Goal: Understand process/instructions: Learn how to perform a task or action

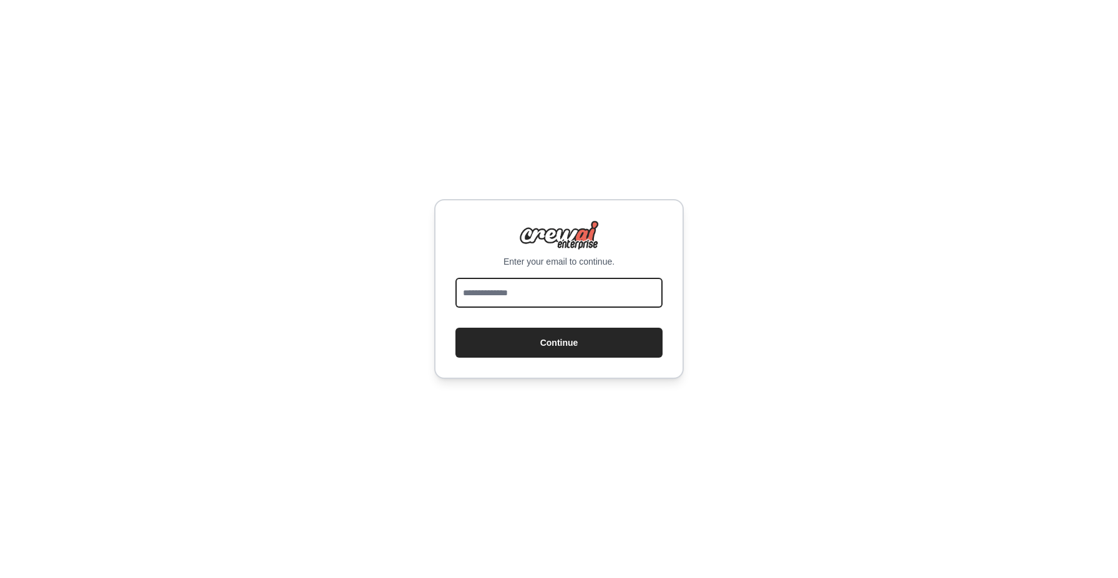
click at [547, 289] on input "email" at bounding box center [559, 293] width 207 height 30
type input "**********"
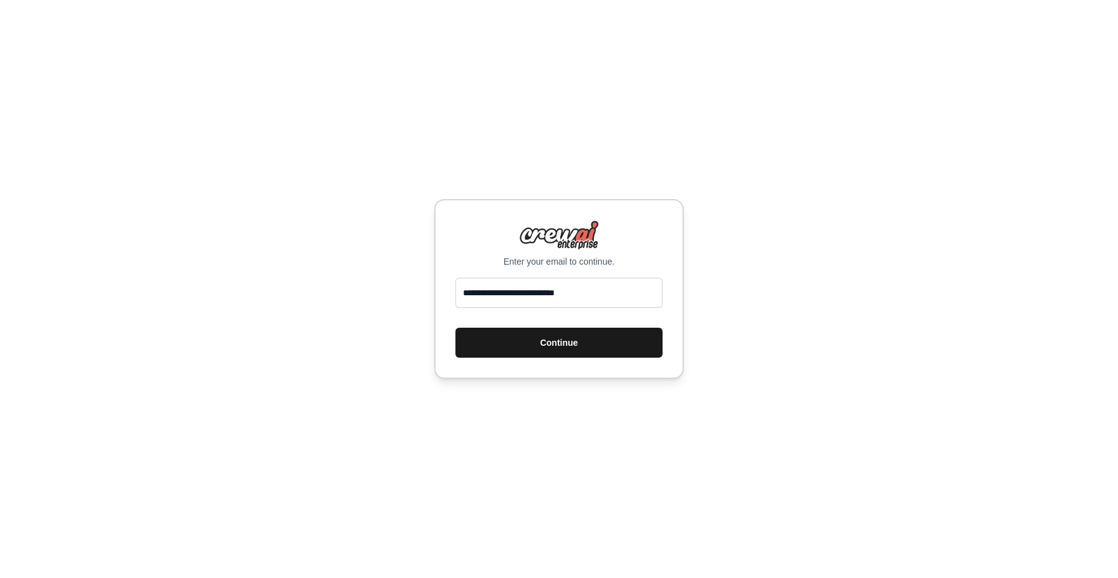
click at [540, 345] on button "Continue" at bounding box center [559, 343] width 207 height 30
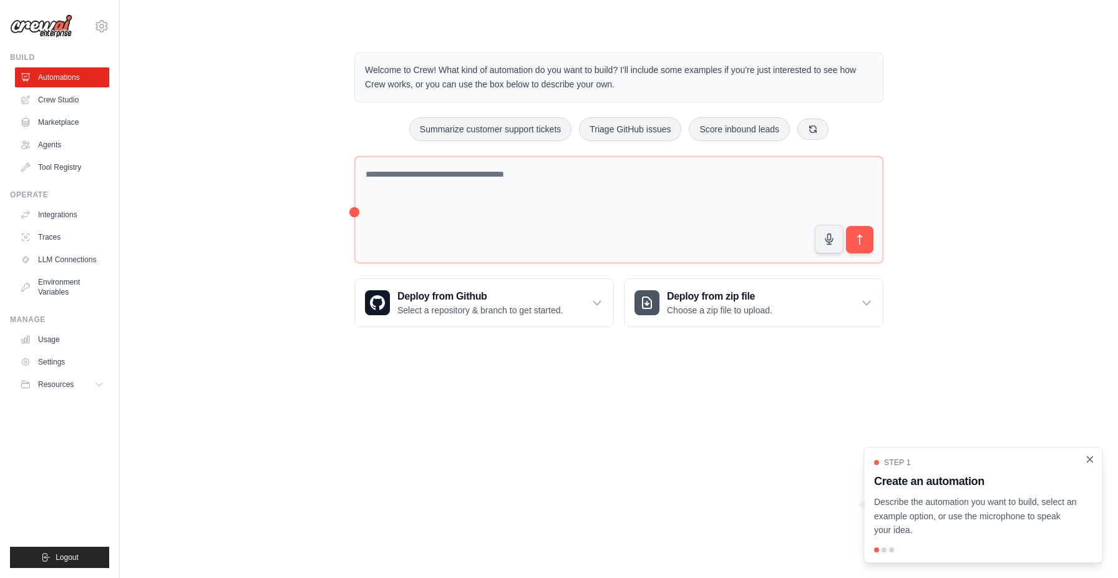
click at [1089, 457] on icon "Close walkthrough" at bounding box center [1090, 459] width 11 height 11
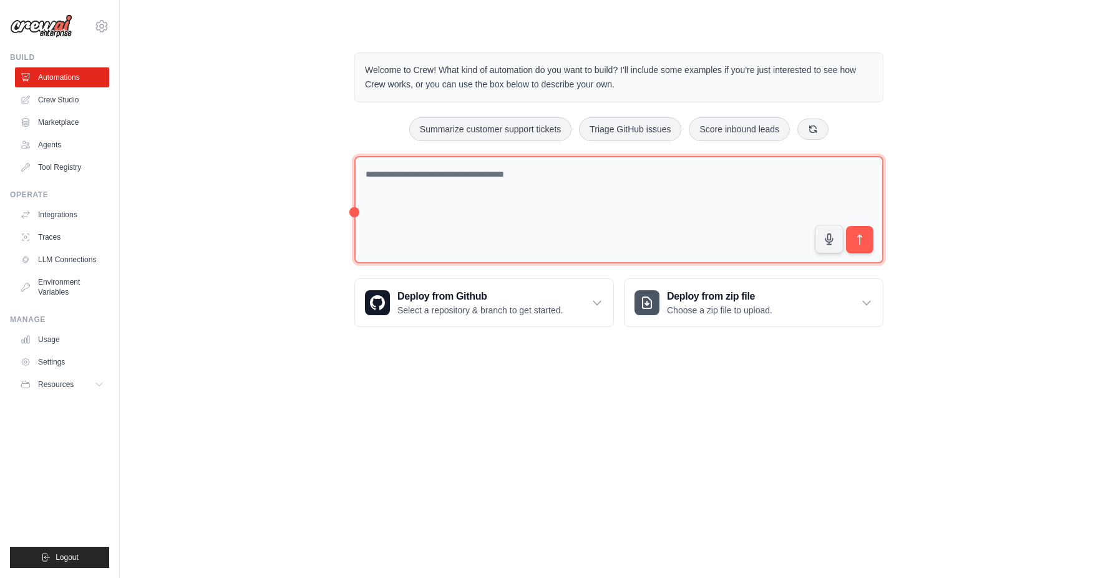
click at [678, 202] on textarea at bounding box center [619, 210] width 529 height 108
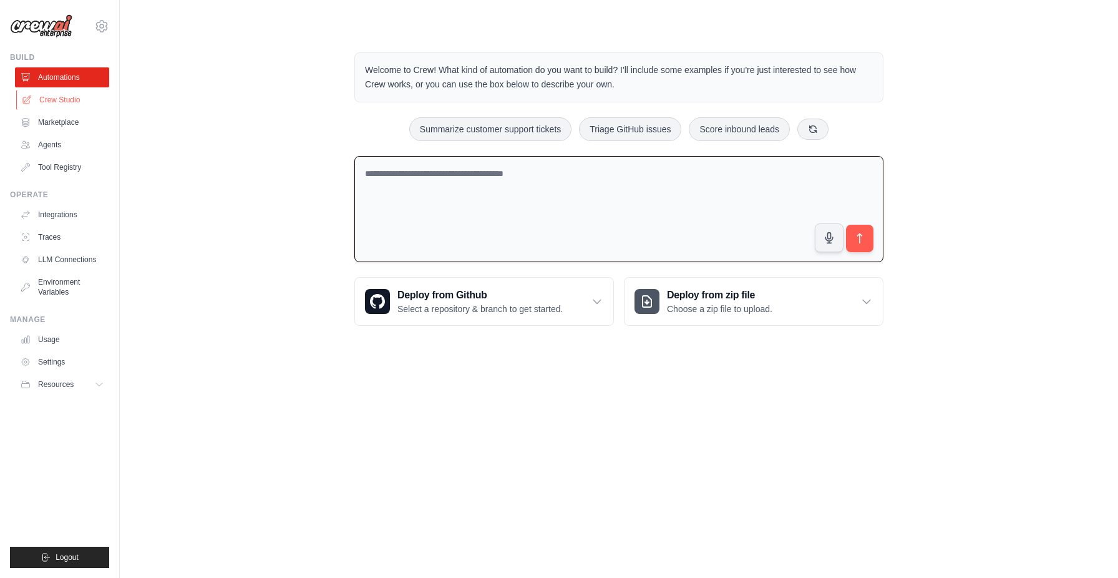
click at [75, 103] on link "Crew Studio" at bounding box center [63, 100] width 94 height 20
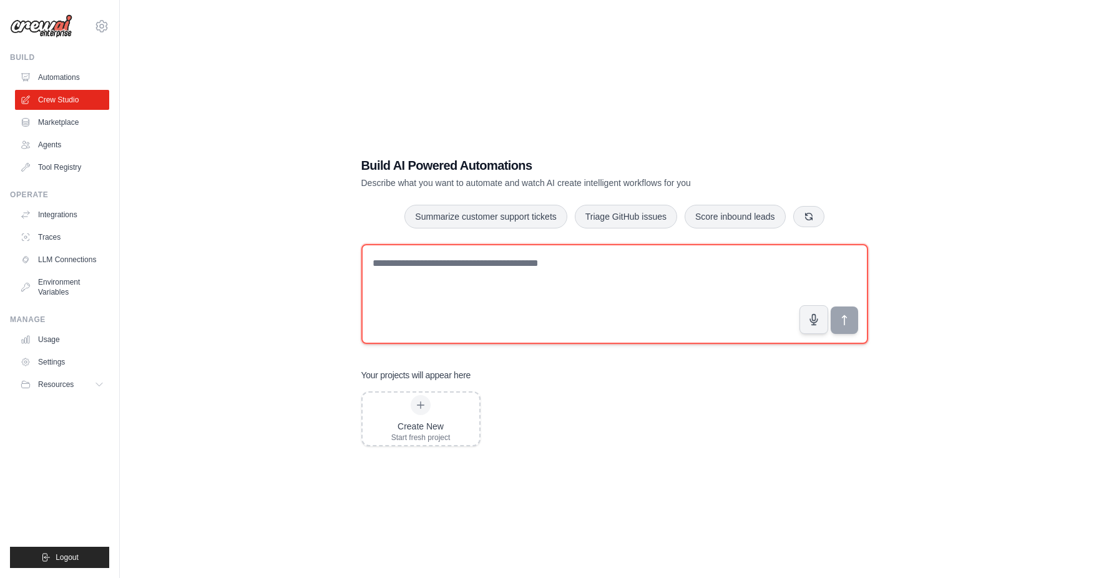
click at [501, 278] on textarea at bounding box center [614, 294] width 507 height 100
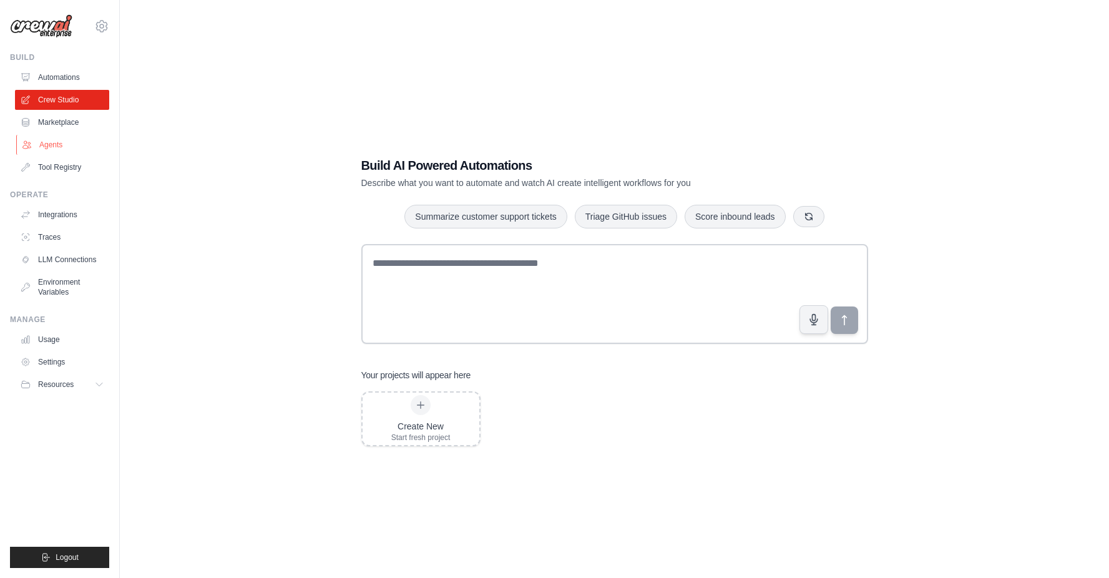
click at [54, 143] on link "Agents" at bounding box center [63, 145] width 94 height 20
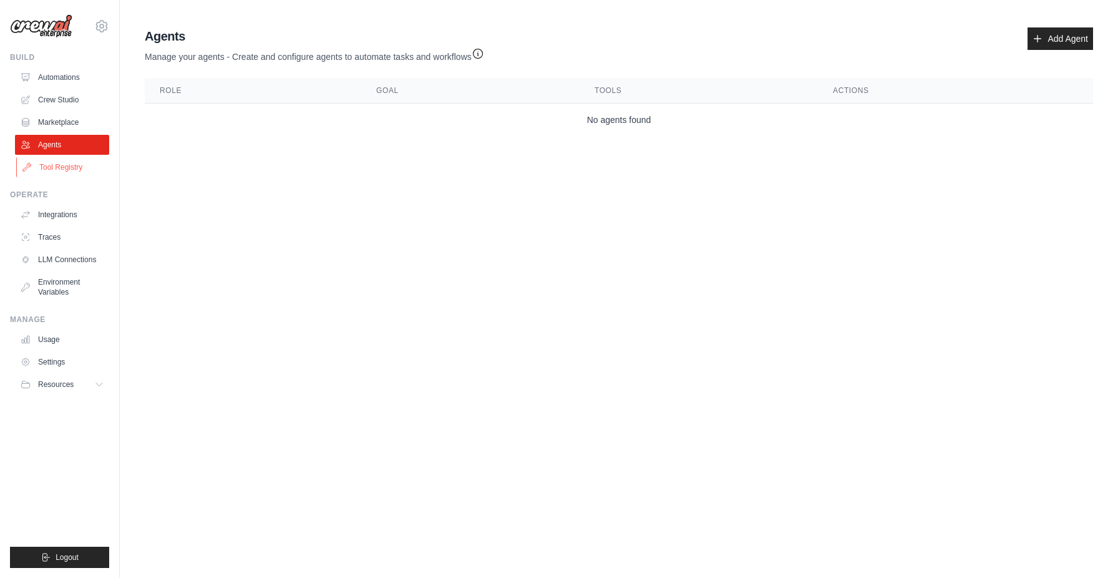
click at [53, 167] on link "Tool Registry" at bounding box center [63, 167] width 94 height 20
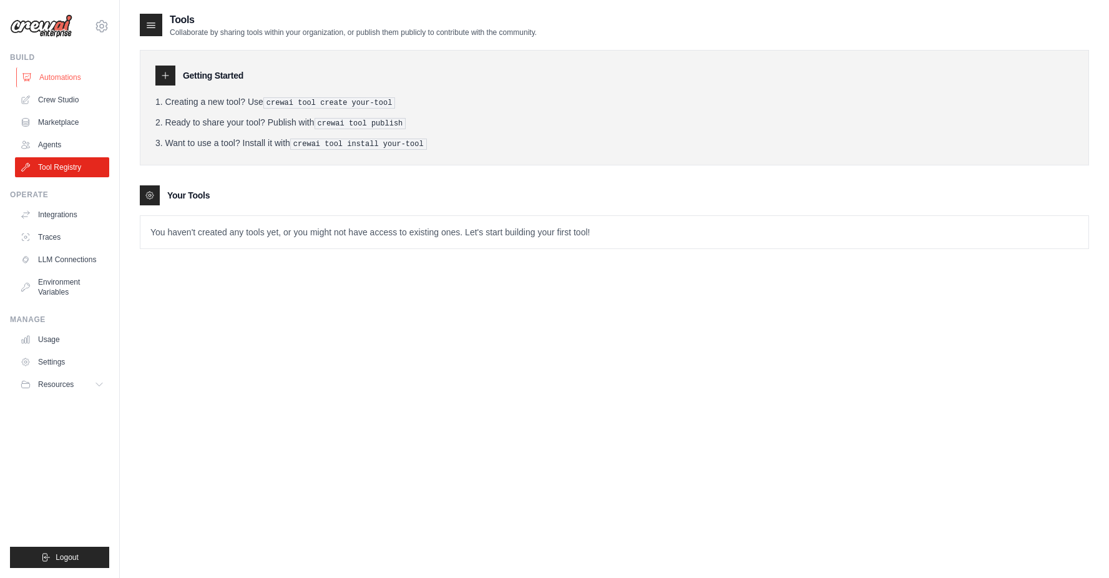
click at [64, 79] on link "Automations" at bounding box center [63, 77] width 94 height 20
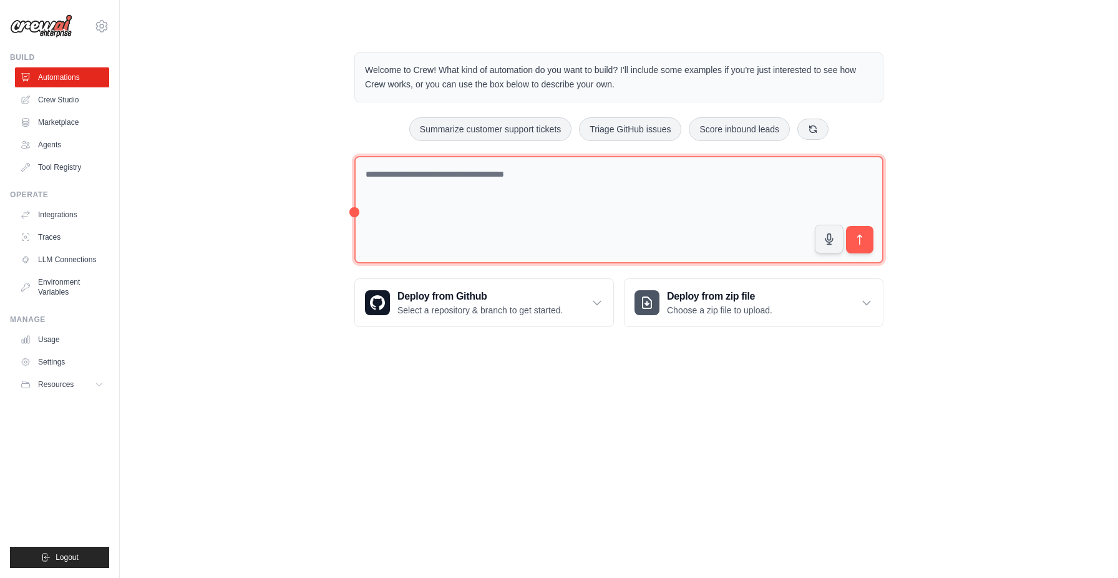
click at [653, 203] on textarea at bounding box center [619, 210] width 529 height 108
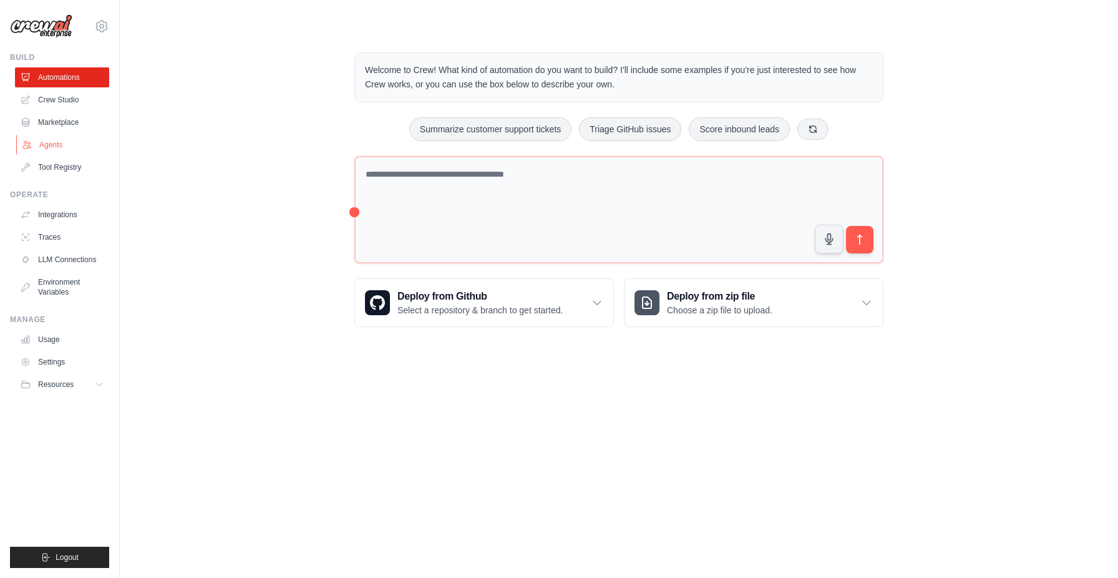
click at [56, 146] on link "Agents" at bounding box center [63, 145] width 94 height 20
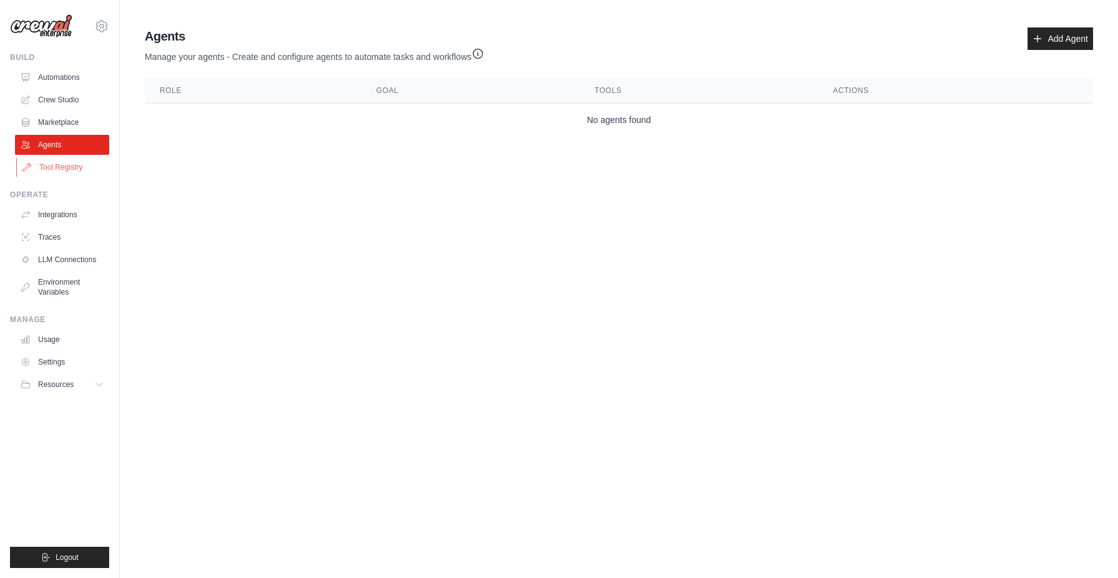
click at [55, 169] on link "Tool Registry" at bounding box center [63, 167] width 94 height 20
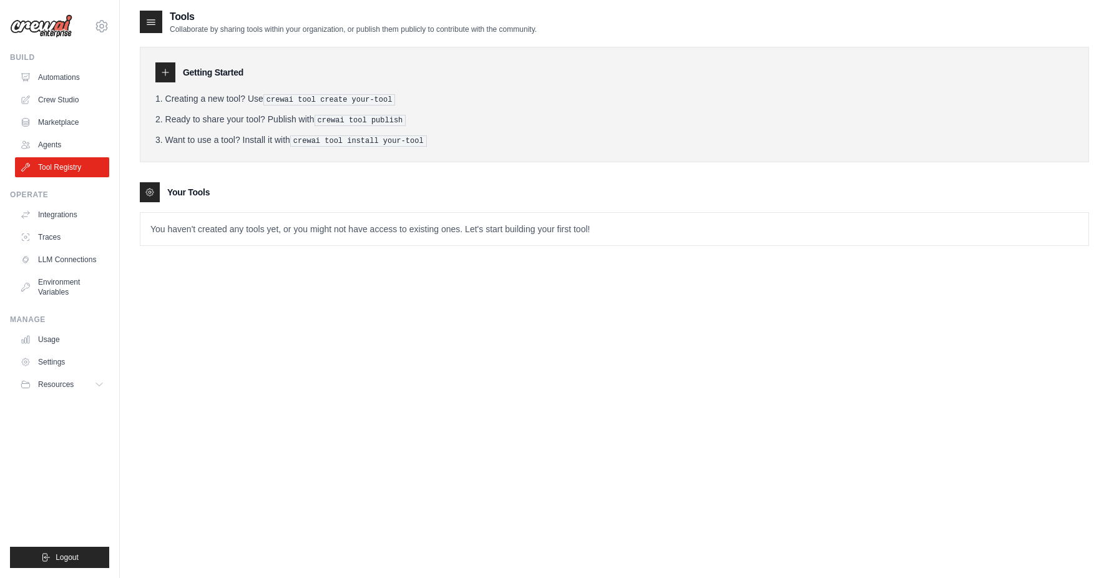
scroll to position [12, 0]
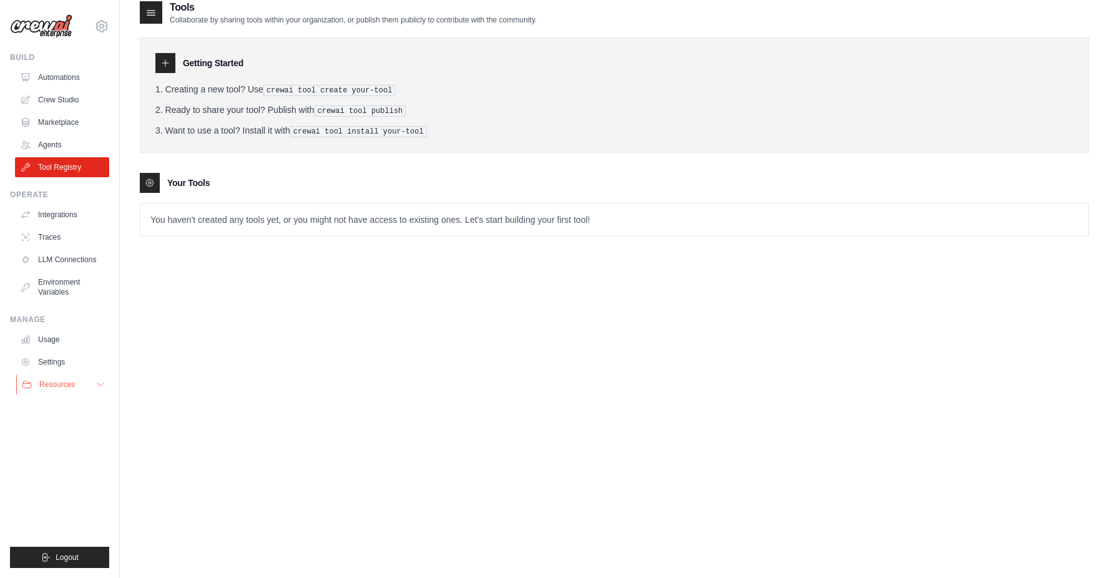
click at [67, 385] on span "Resources" at bounding box center [57, 384] width 36 height 10
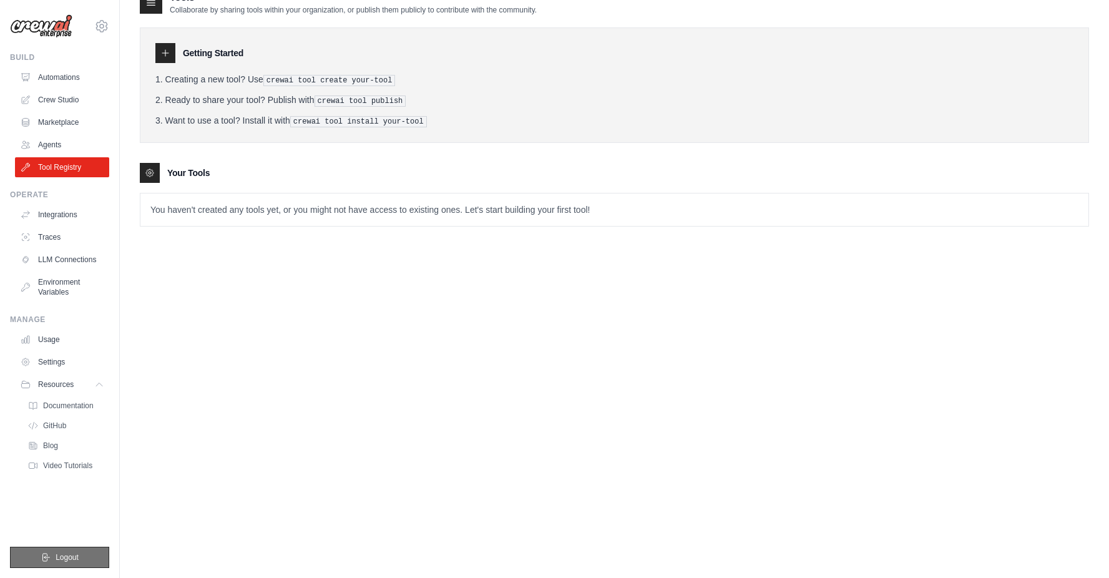
scroll to position [22, 0]
click at [59, 103] on link "Crew Studio" at bounding box center [63, 100] width 94 height 20
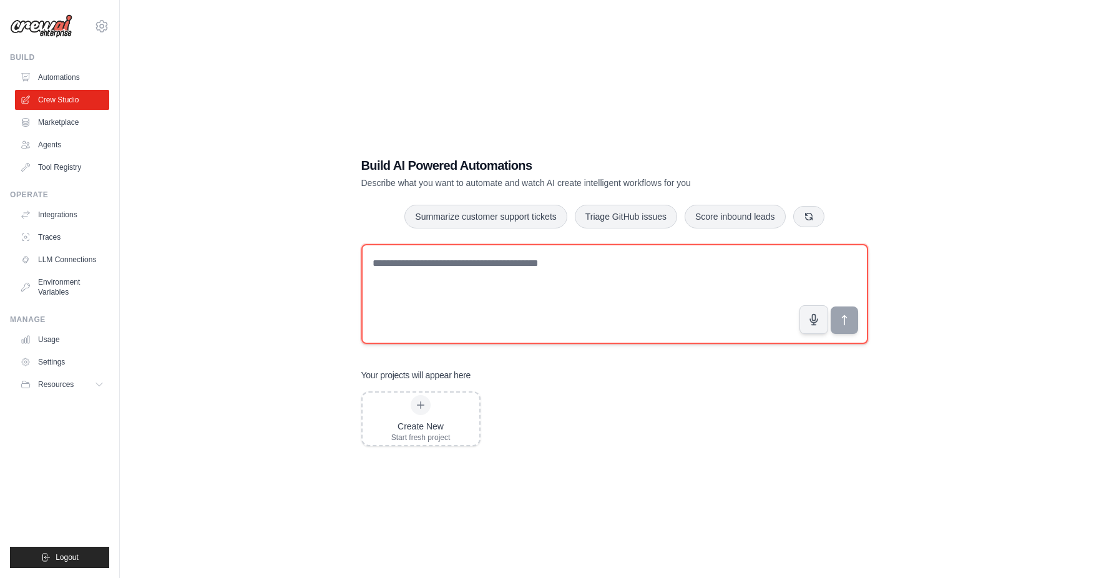
click at [503, 293] on textarea at bounding box center [614, 294] width 507 height 100
click at [551, 276] on textarea at bounding box center [614, 294] width 507 height 100
click at [501, 283] on textarea at bounding box center [614, 294] width 507 height 100
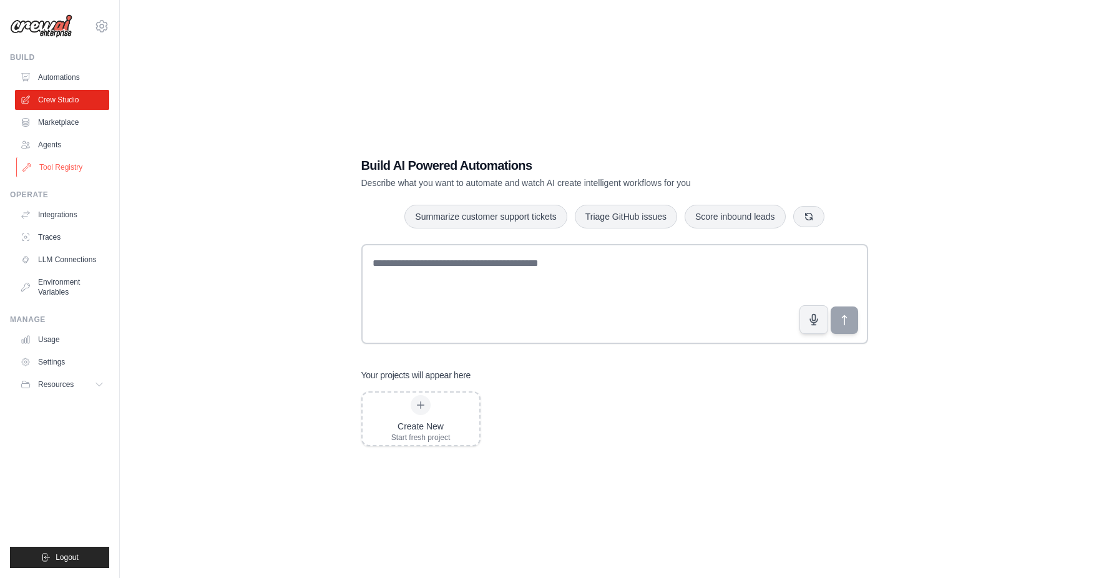
click at [54, 164] on link "Tool Registry" at bounding box center [63, 167] width 94 height 20
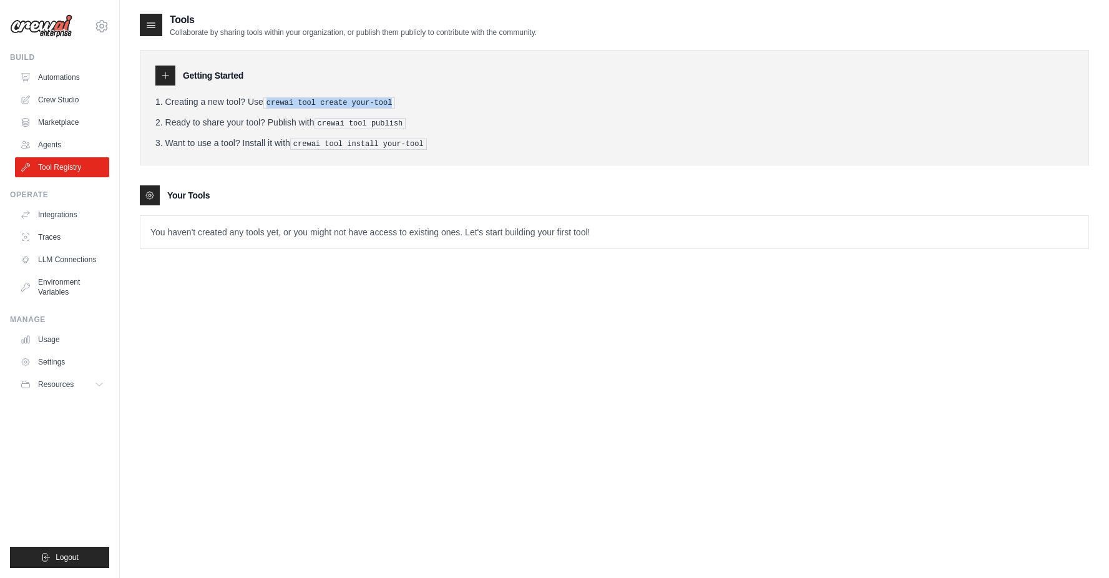
drag, startPoint x: 408, startPoint y: 103, endPoint x: 266, endPoint y: 103, distance: 142.3
click at [266, 103] on li "Creating a new tool? Use crewai tool create your-tool" at bounding box center [614, 101] width 918 height 13
click at [491, 91] on div "Getting Started Creating a new tool? Use crewai tool create your-tool Ready to …" at bounding box center [614, 107] width 949 height 115
click at [201, 227] on p "You haven't created any tools yet, or you might not have access to existing one…" at bounding box center [614, 232] width 948 height 32
drag, startPoint x: 394, startPoint y: 104, endPoint x: 270, endPoint y: 104, distance: 123.6
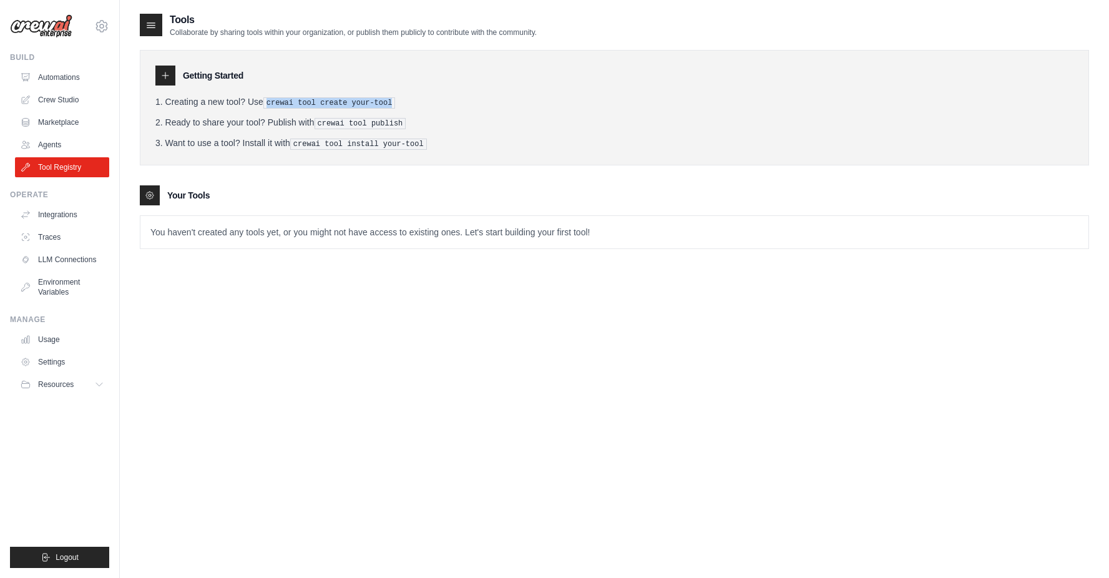
click at [270, 104] on pre "crewai tool create your-tool" at bounding box center [329, 102] width 132 height 11
